Goal: Find specific page/section: Find specific page/section

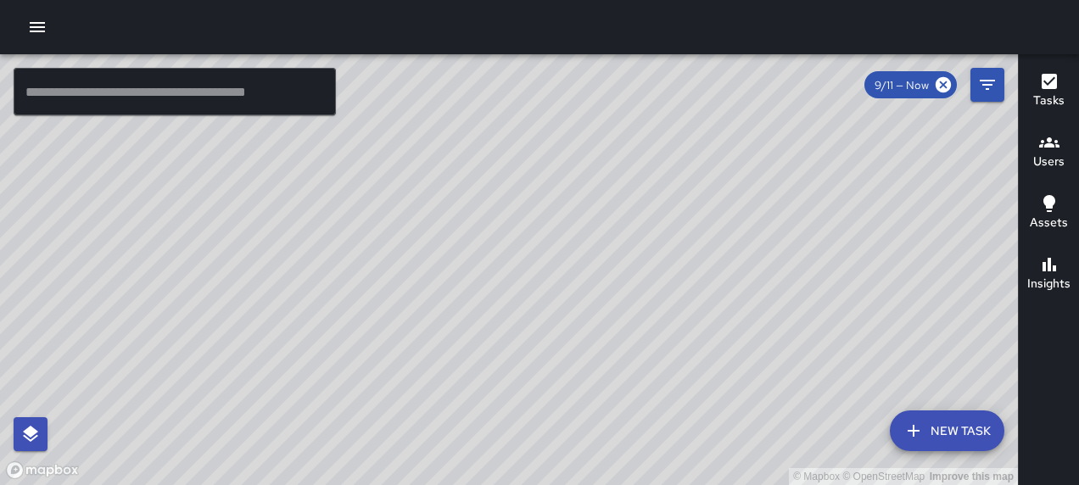
scroll to position [126, 0]
drag, startPoint x: 582, startPoint y: 322, endPoint x: 517, endPoint y: 302, distance: 68.4
click at [517, 302] on div "© Mapbox © OpenStreetMap Improve this map" at bounding box center [509, 269] width 1018 height 431
click at [46, 22] on icon "button" at bounding box center [37, 27] width 20 height 20
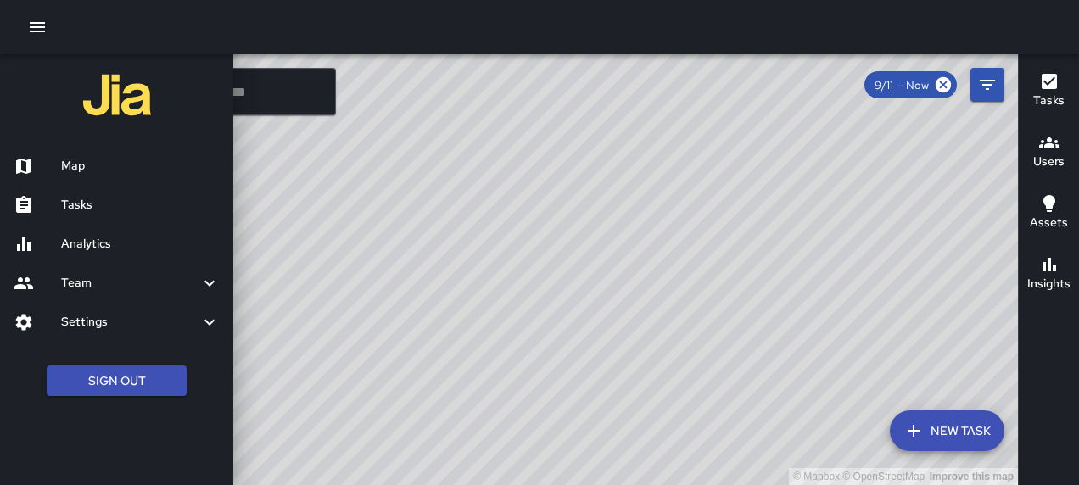
click at [984, 80] on div at bounding box center [539, 242] width 1079 height 485
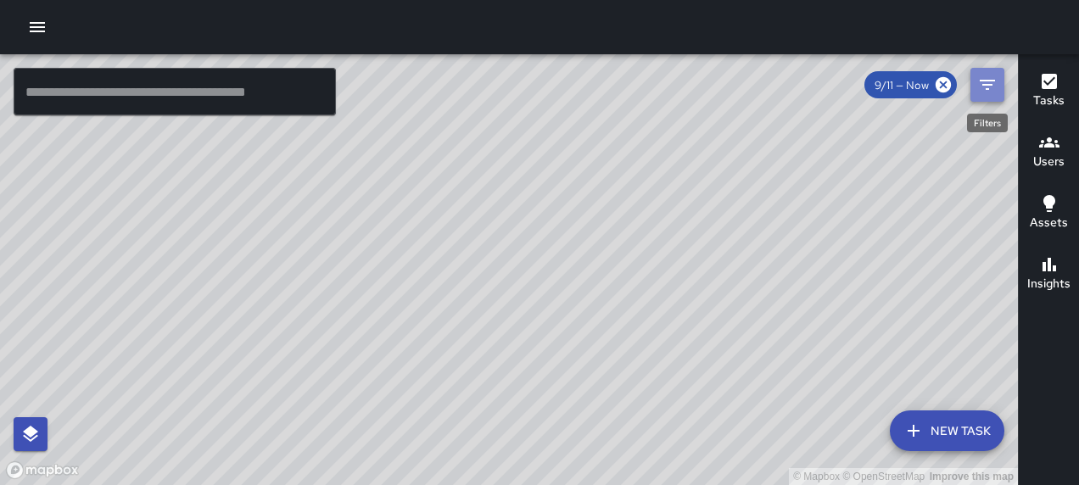
click at [976, 81] on button "Filters" at bounding box center [987, 85] width 34 height 34
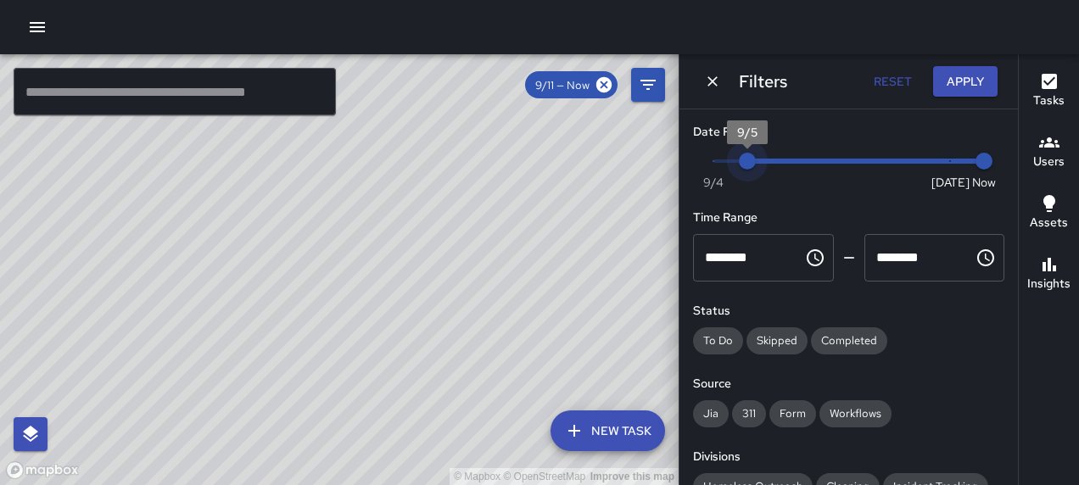
type input "*"
drag, startPoint x: 935, startPoint y: 165, endPoint x: 680, endPoint y: 165, distance: 254.5
click at [680, 165] on div "Date Range Now Today 9/4 9/4 1:18 pm Time Range ******** ​ ******** ​ Status To…" at bounding box center [848, 297] width 338 height 376
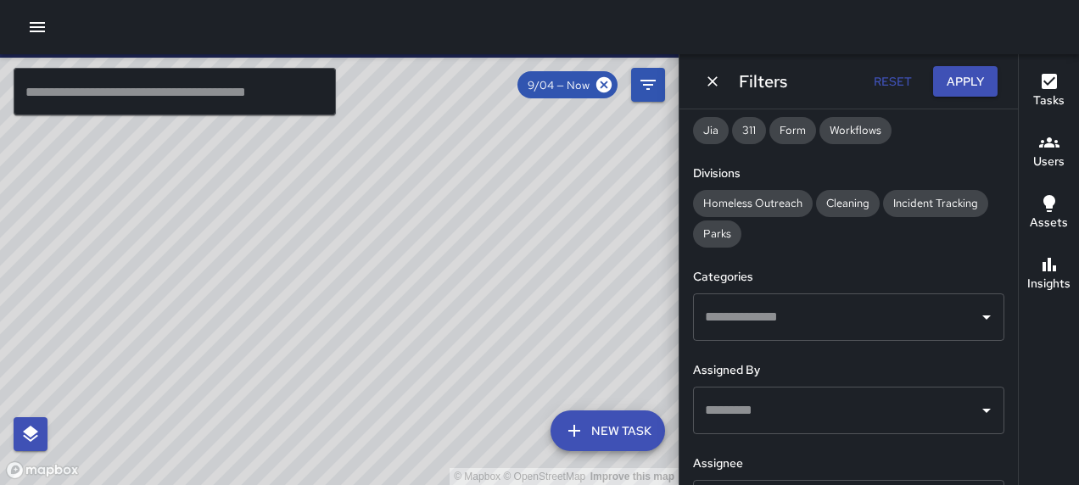
scroll to position [409, 0]
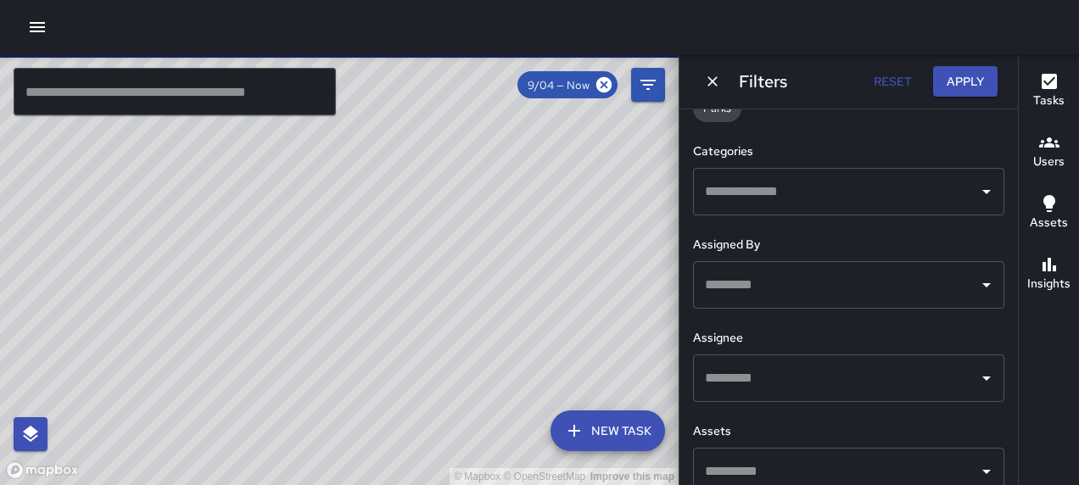
click at [897, 190] on input "text" at bounding box center [836, 192] width 271 height 32
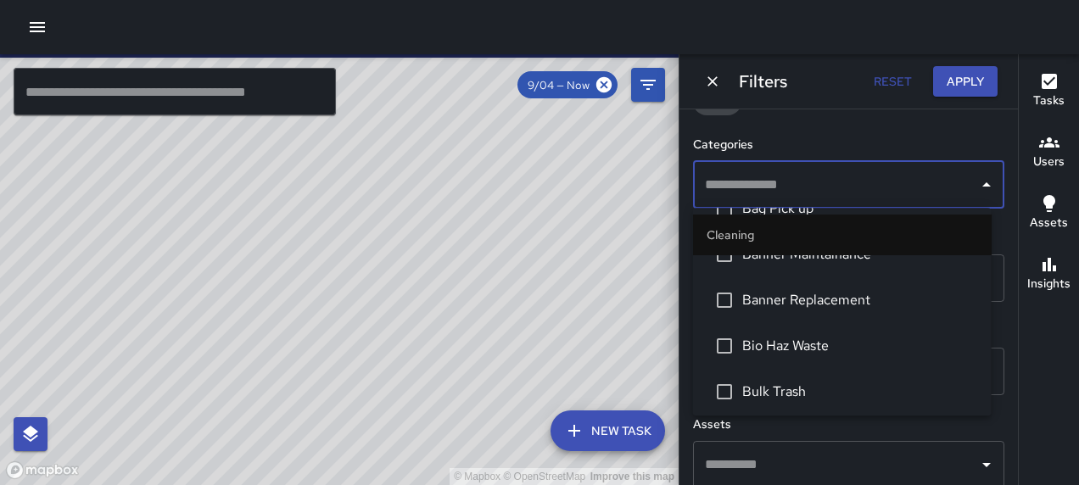
scroll to position [254, 0]
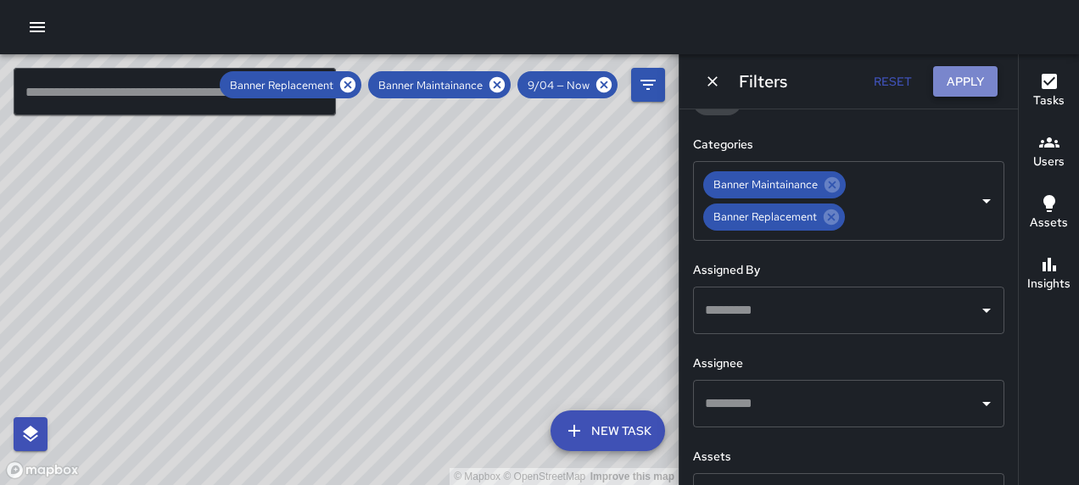
click at [961, 79] on button "Apply" at bounding box center [965, 81] width 64 height 31
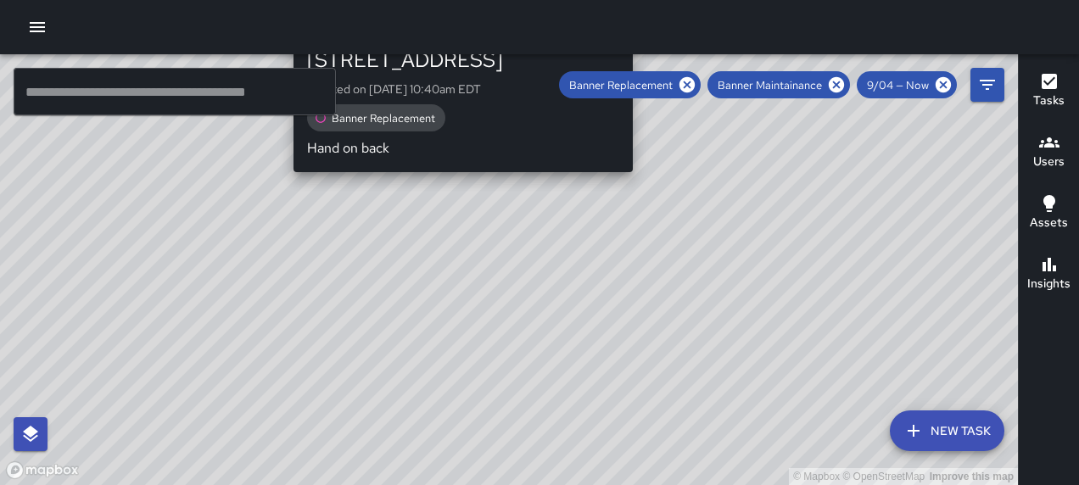
click at [456, 210] on div "© Mapbox © OpenStreetMap Improve this map DO Darren O'Neal 1406 North Capitol S…" at bounding box center [509, 269] width 1018 height 431
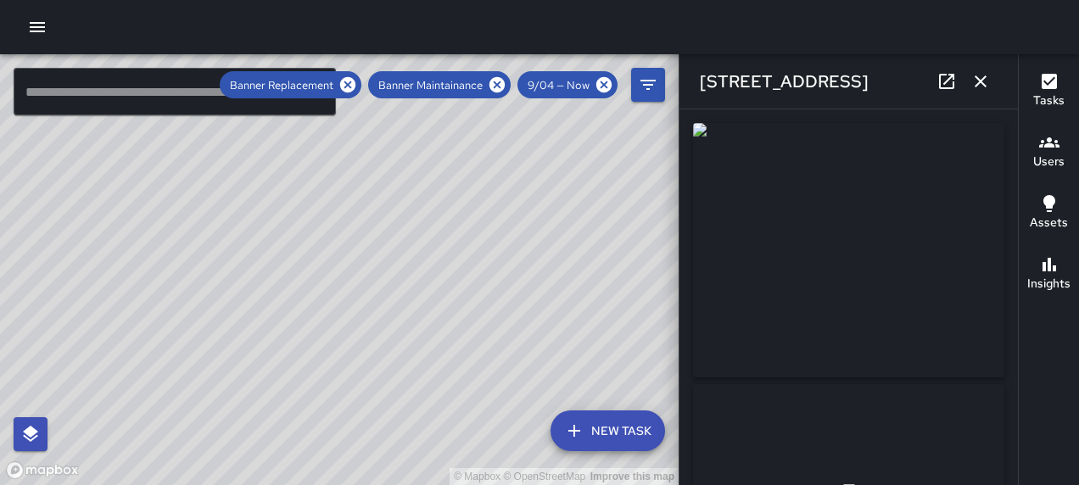
type input "**********"
click at [939, 79] on icon at bounding box center [946, 81] width 15 height 15
click at [974, 75] on icon "button" at bounding box center [980, 81] width 20 height 20
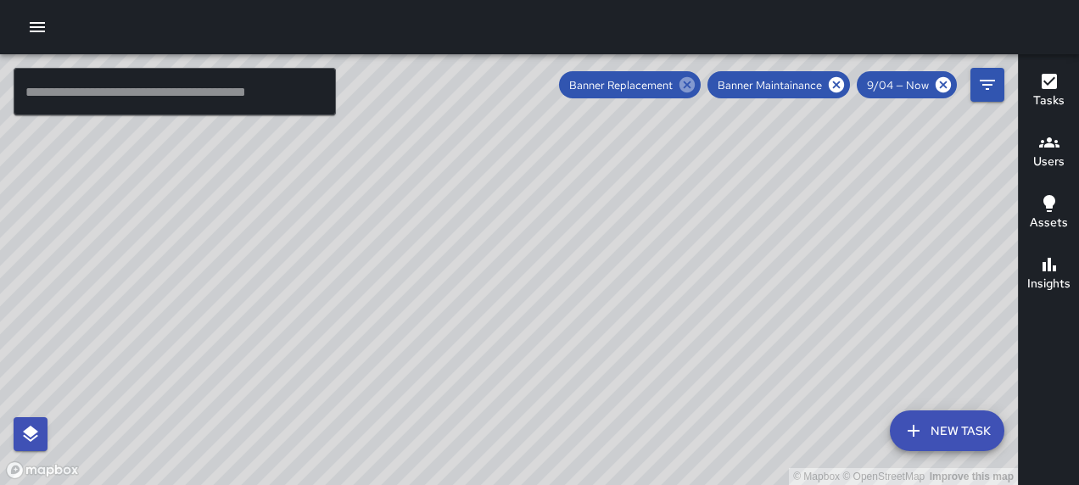
click at [685, 82] on icon at bounding box center [686, 84] width 15 height 15
click at [841, 81] on icon at bounding box center [836, 84] width 19 height 19
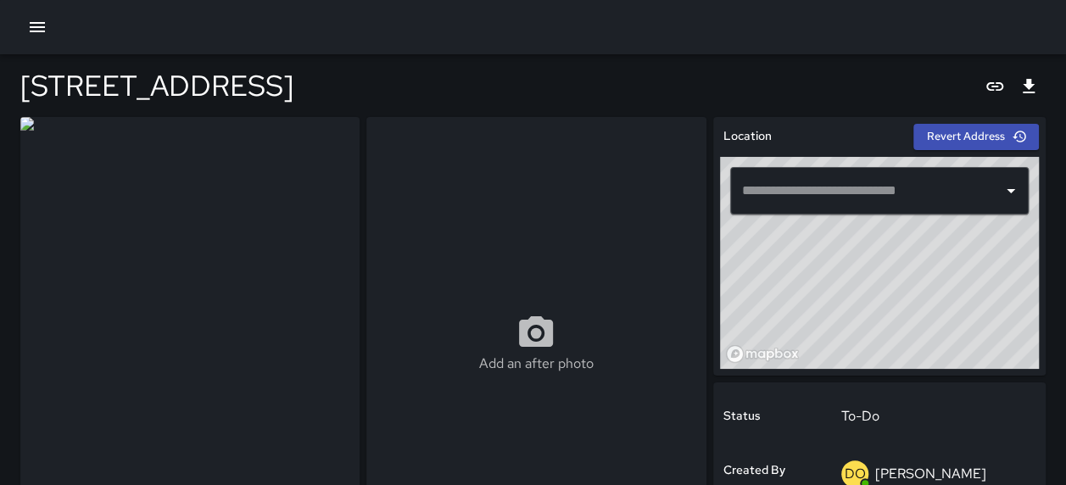
type input "**********"
